Goal: Transaction & Acquisition: Purchase product/service

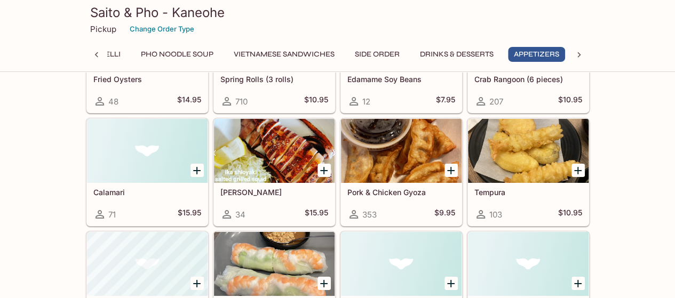
scroll to position [1867, 0]
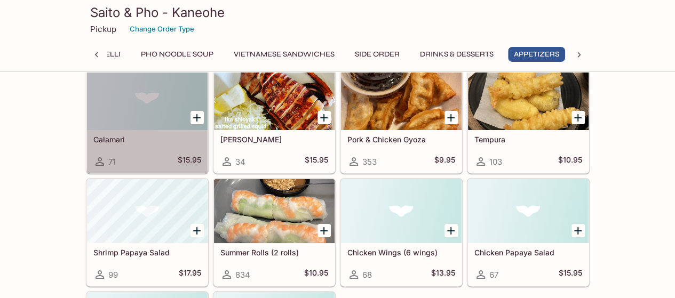
click at [160, 104] on div at bounding box center [147, 98] width 121 height 64
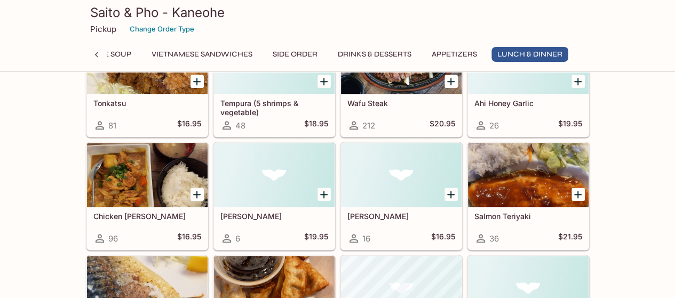
scroll to position [2342, 0]
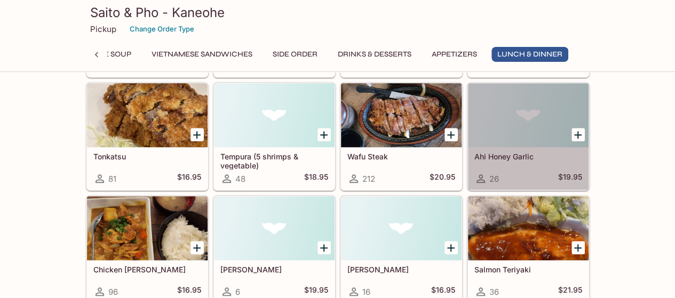
click at [521, 153] on div "Ahi Honey Garlic 26 $19.95" at bounding box center [528, 168] width 121 height 43
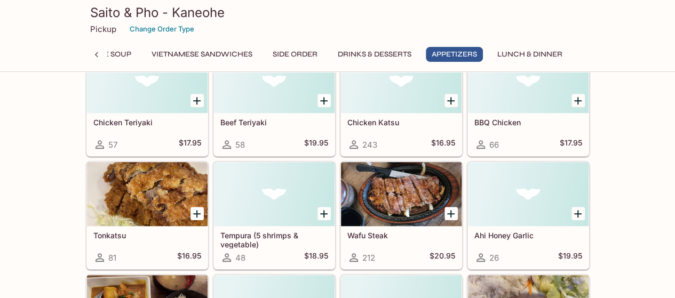
scroll to position [2095, 0]
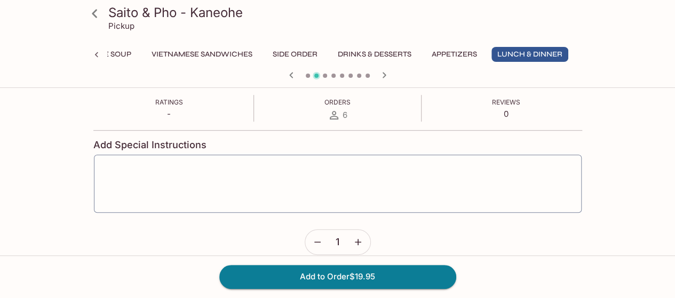
scroll to position [110, 0]
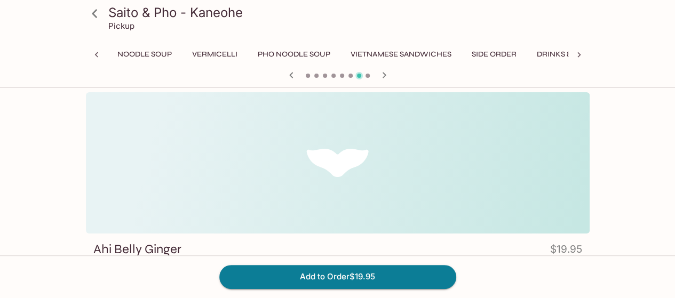
scroll to position [0, 202]
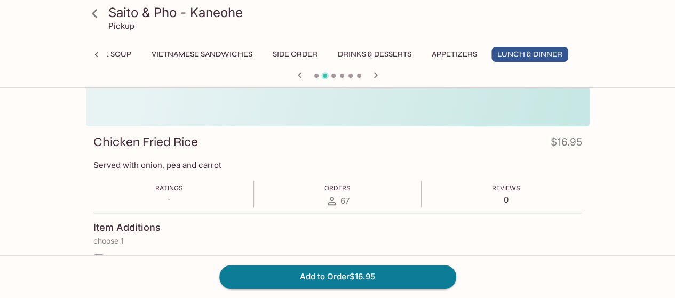
scroll to position [107, 0]
